Goal: Navigation & Orientation: Understand site structure

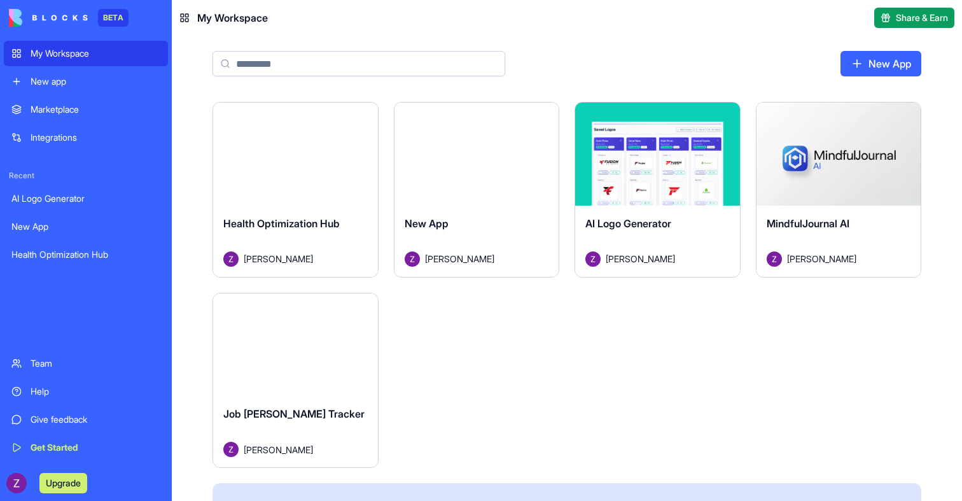
click at [306, 148] on button "Launch" at bounding box center [294, 153] width 95 height 25
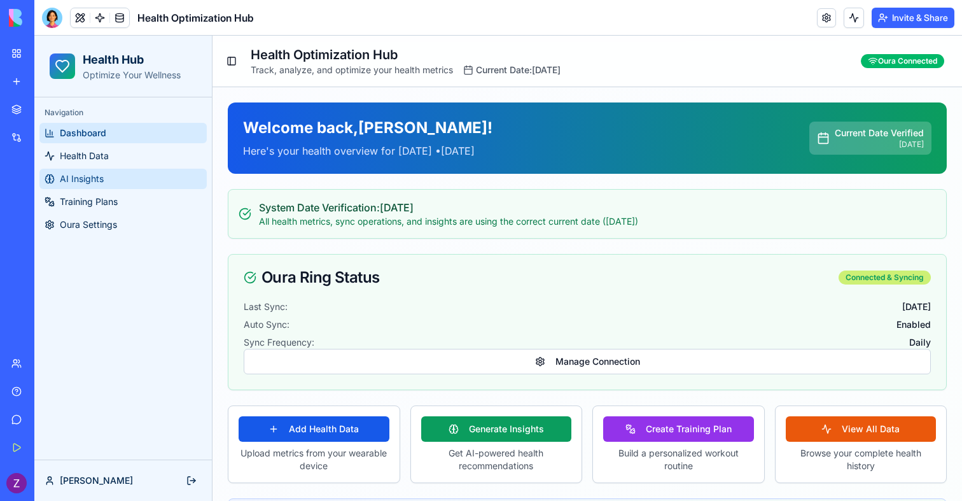
click at [94, 169] on link "AI Insights" at bounding box center [122, 179] width 167 height 20
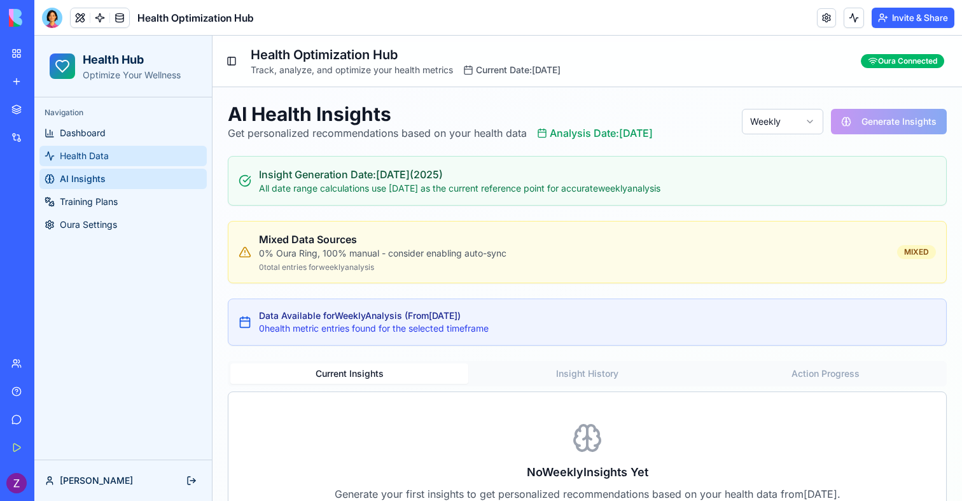
click at [90, 151] on span "Health Data" at bounding box center [84, 155] width 49 height 13
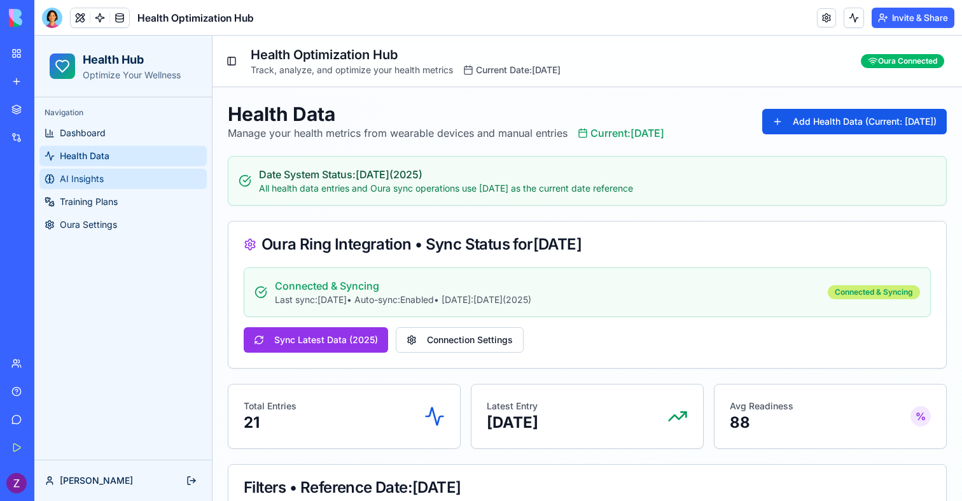
click at [102, 169] on link "AI Insights" at bounding box center [122, 179] width 167 height 20
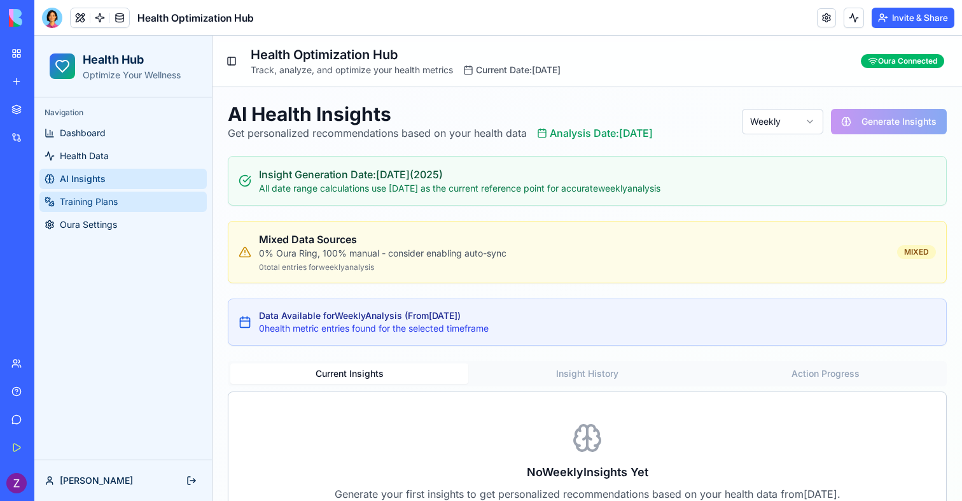
click at [102, 200] on span "Training Plans" at bounding box center [89, 201] width 58 height 13
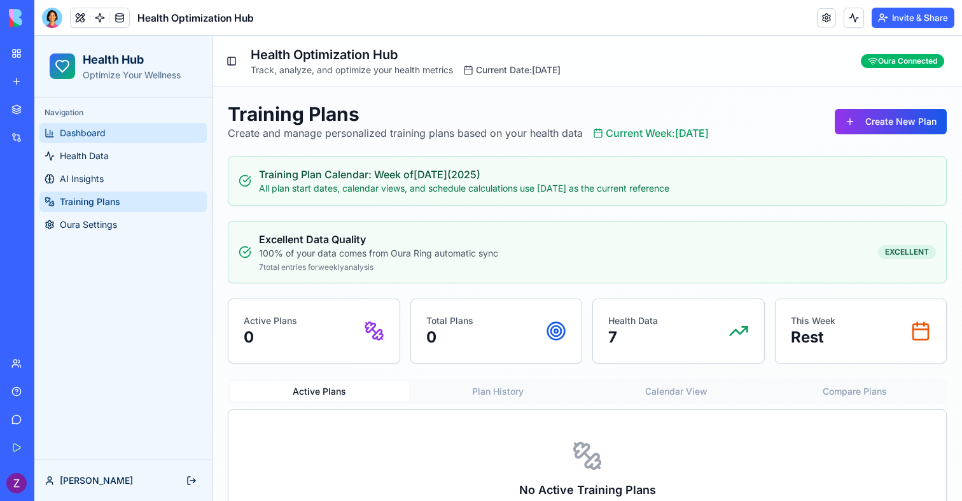
click at [114, 136] on link "Dashboard" at bounding box center [122, 133] width 167 height 20
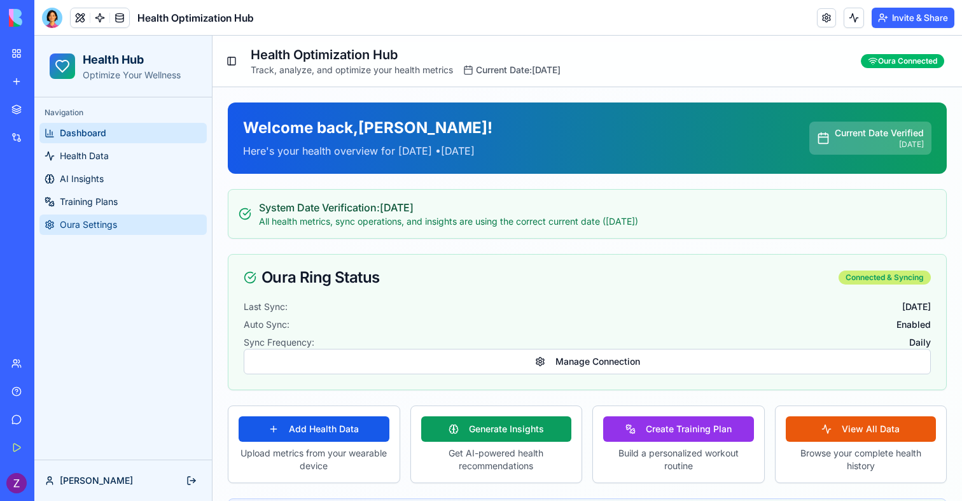
click at [95, 224] on span "Oura Settings" at bounding box center [88, 224] width 57 height 13
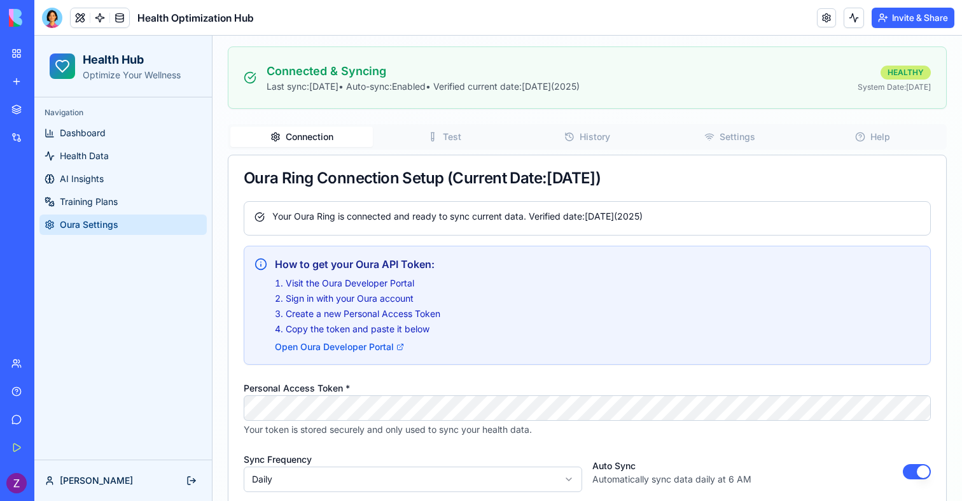
scroll to position [250, 0]
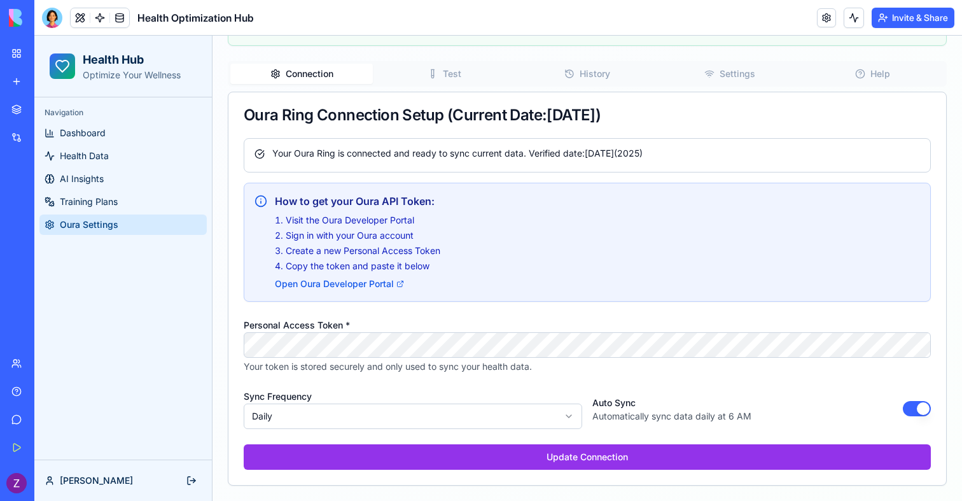
click at [22, 55] on link "My Workspace" at bounding box center [29, 53] width 51 height 25
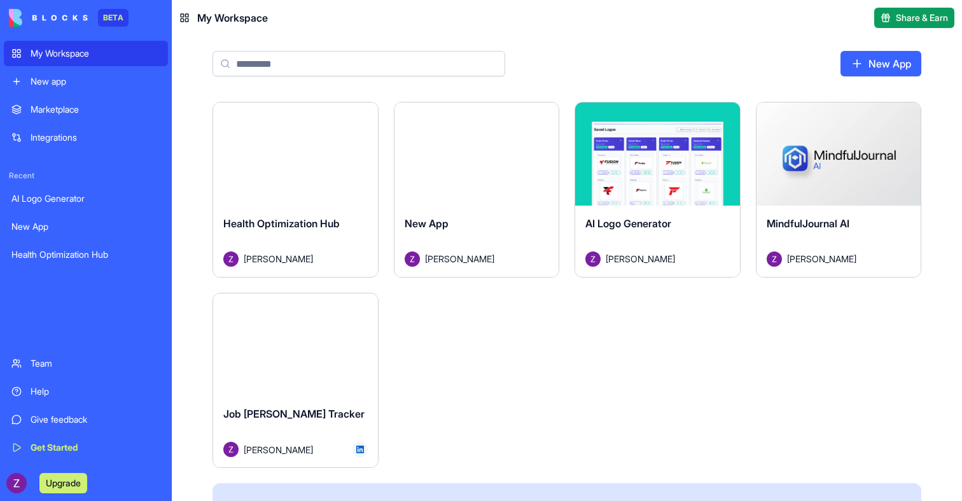
click at [301, 345] on button "Launch" at bounding box center [294, 343] width 95 height 25
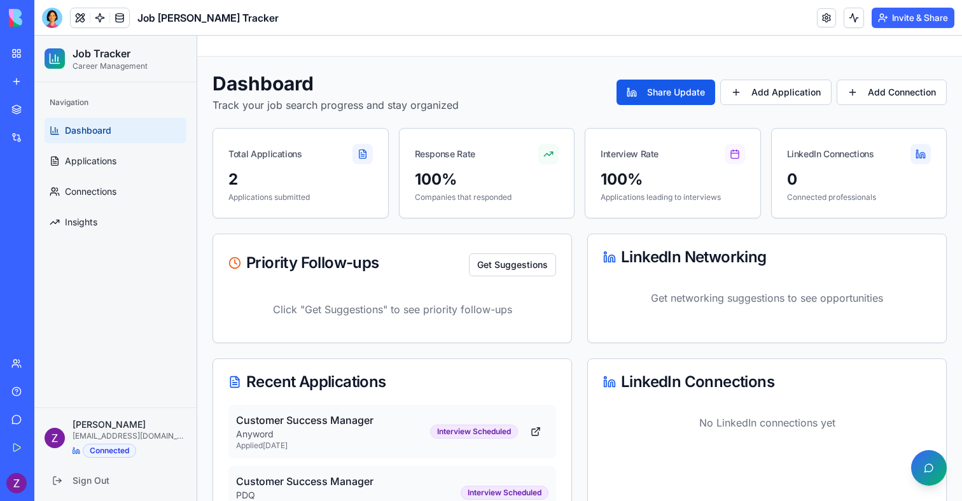
click at [111, 175] on ul "Dashboard Applications Connections Insights" at bounding box center [116, 176] width 142 height 117
click at [111, 166] on span "Applications" at bounding box center [91, 161] width 52 height 13
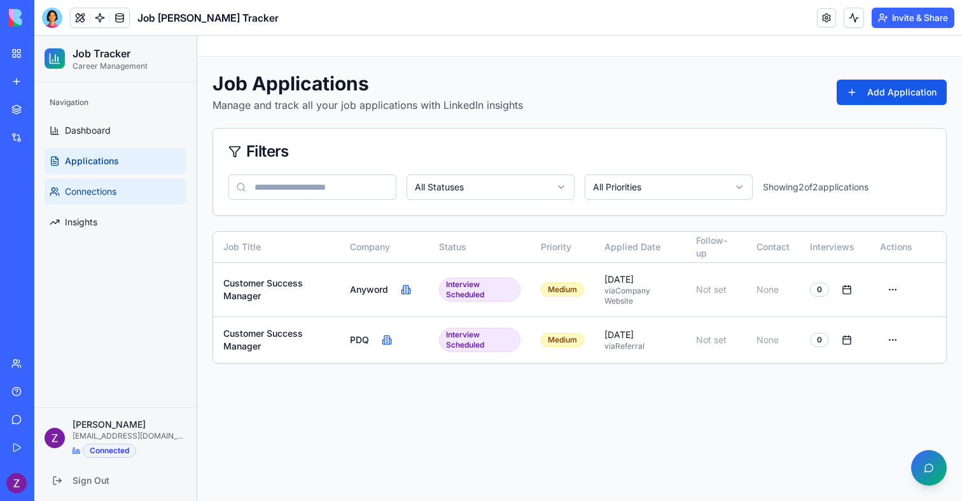
click at [99, 202] on link "Connections" at bounding box center [116, 191] width 142 height 25
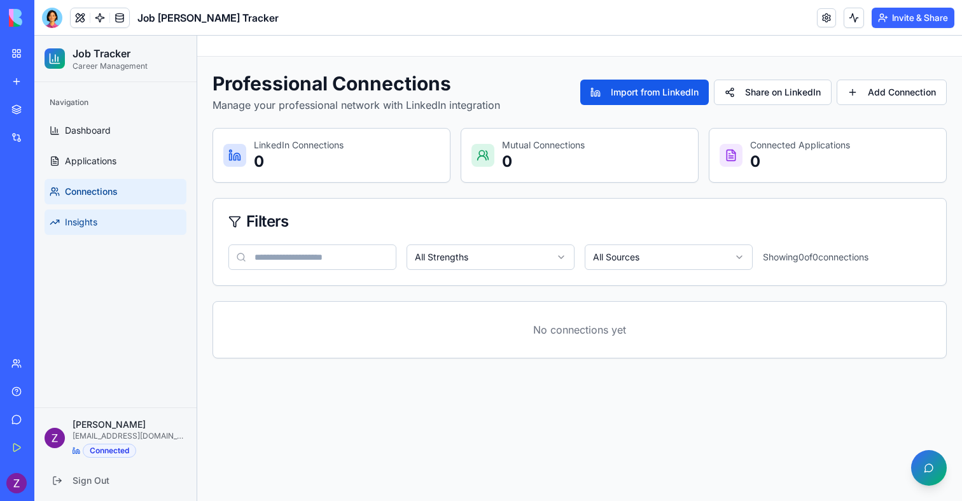
click at [99, 219] on link "Insights" at bounding box center [116, 221] width 142 height 25
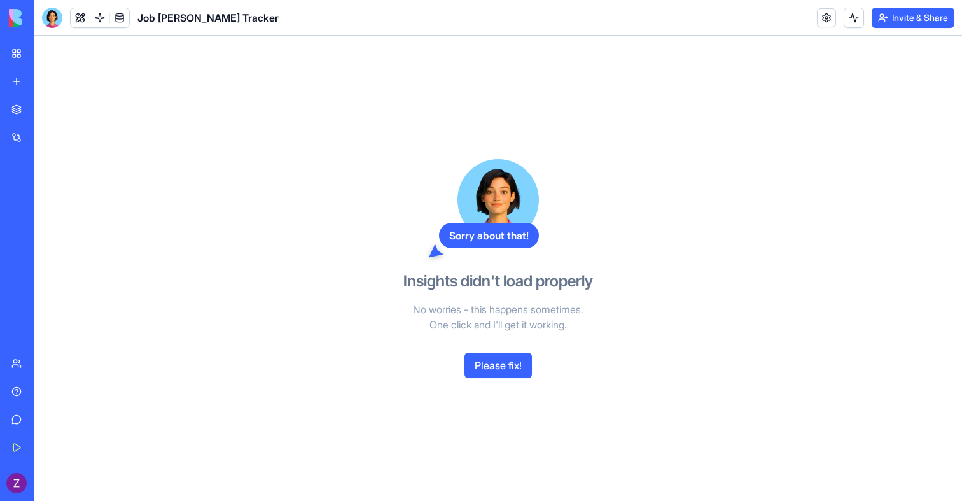
click at [17, 52] on link "My Workspace" at bounding box center [29, 53] width 51 height 25
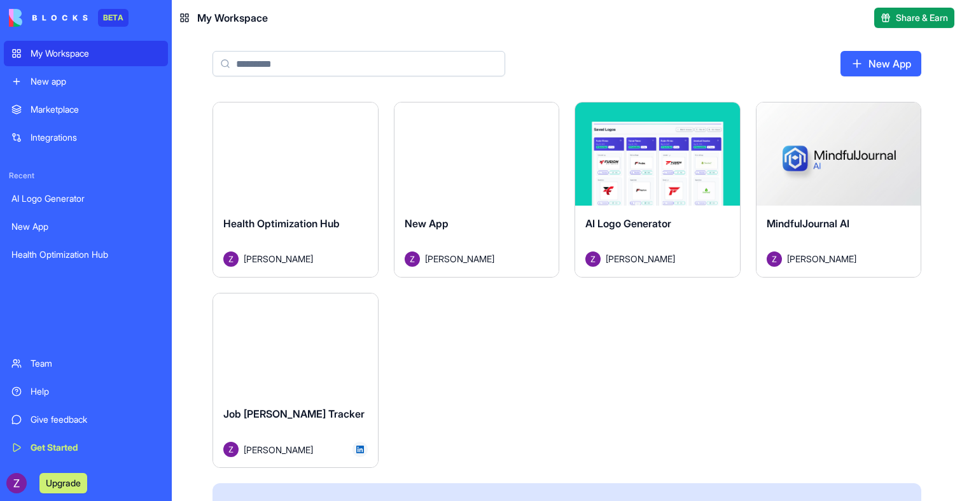
click at [3, 487] on div "BETA My Workspace New app Marketplace Integrations Recent AI Logo Generator New…" at bounding box center [86, 250] width 172 height 501
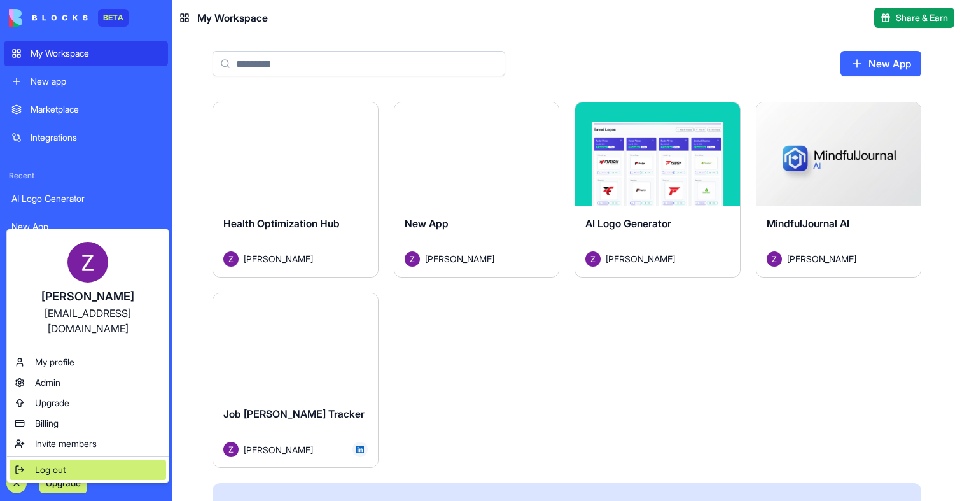
click at [40, 463] on span "Log out" at bounding box center [50, 469] width 31 height 13
